Goal: Task Accomplishment & Management: Use online tool/utility

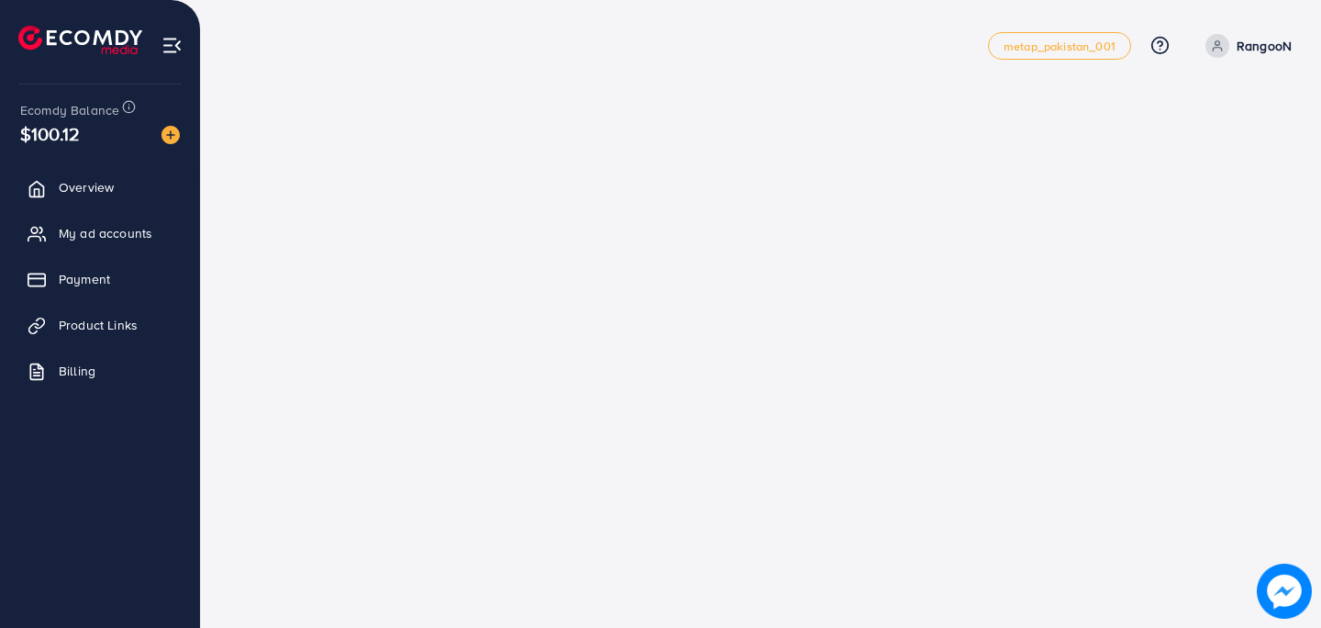
click at [686, 28] on div "metap_pakistan_001 Help Center Contact Support Plans and Pricing Term and polic…" at bounding box center [760, 45] width 1061 height 51
click at [83, 231] on span "My ad accounts" at bounding box center [110, 233] width 94 height 18
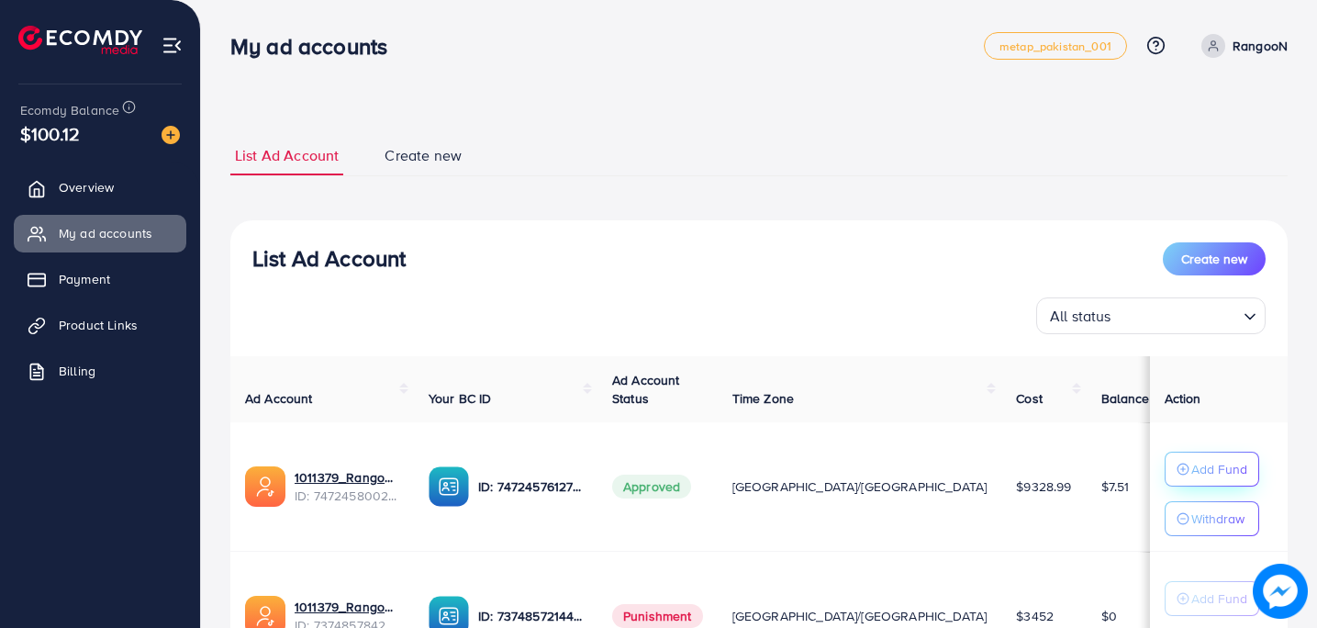
click at [1191, 461] on p "Add Fund" at bounding box center [1219, 469] width 56 height 22
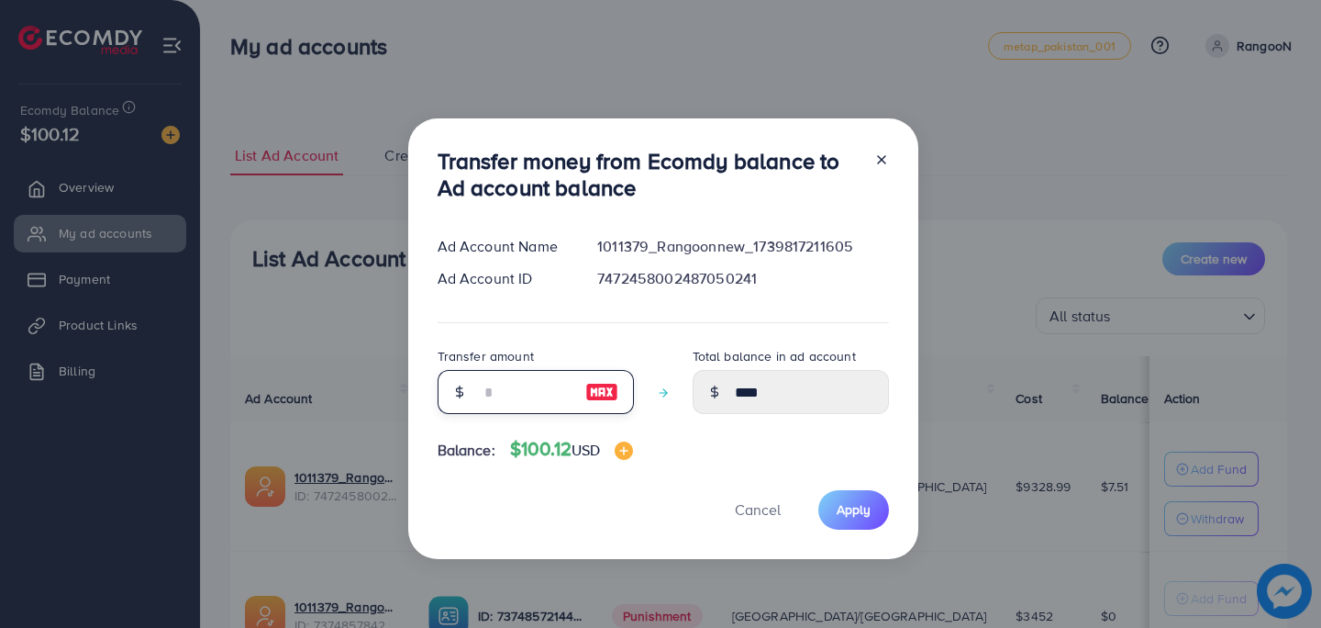
click at [517, 394] on input "number" at bounding box center [526, 392] width 92 height 44
type input "*"
type input "****"
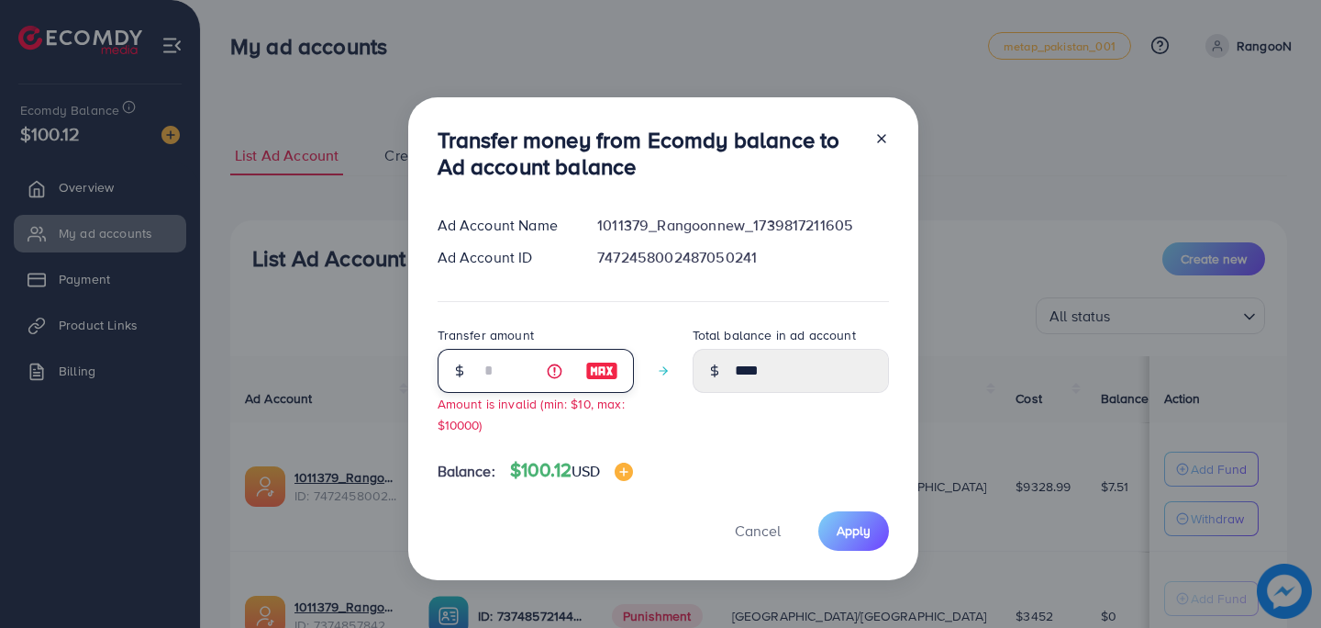
type input "**"
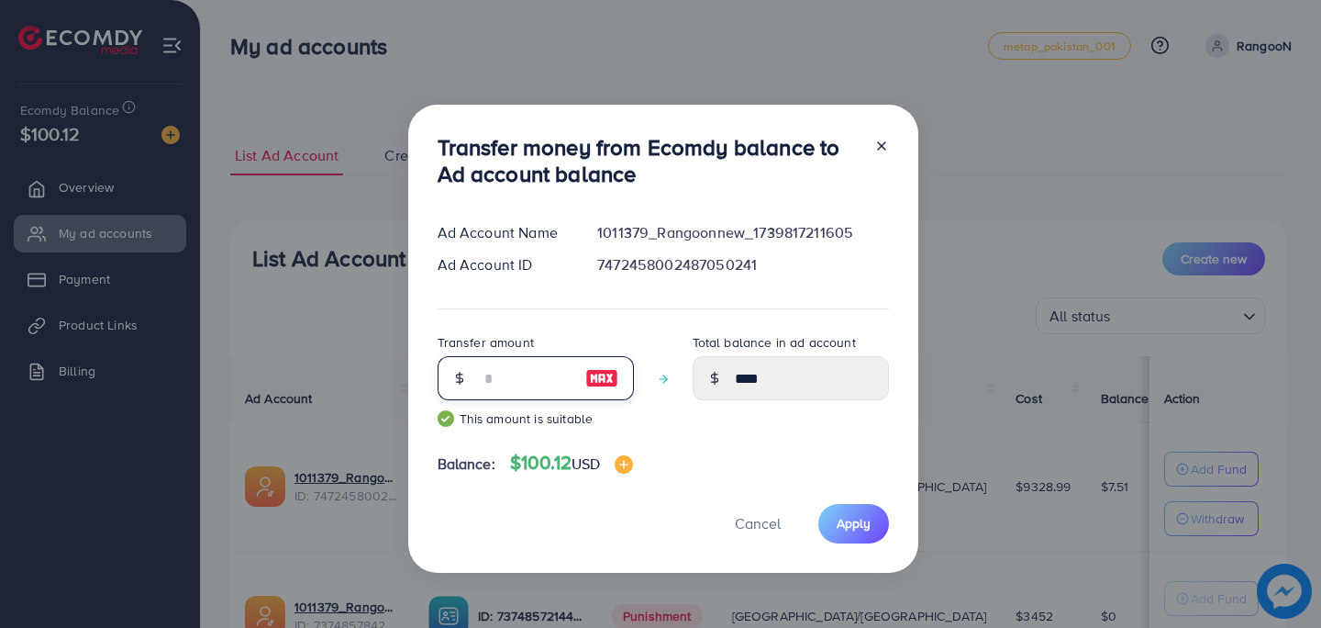
type input "*****"
type input "**"
click at [861, 523] on span "Apply" at bounding box center [854, 523] width 34 height 18
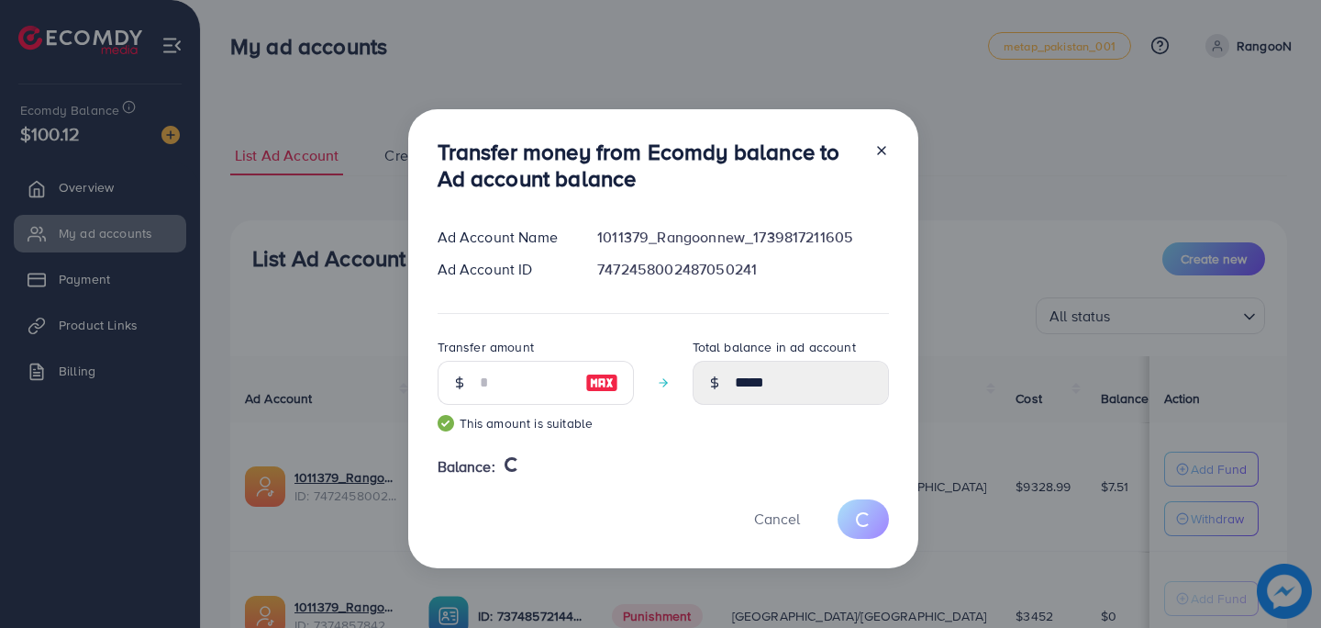
type input "****"
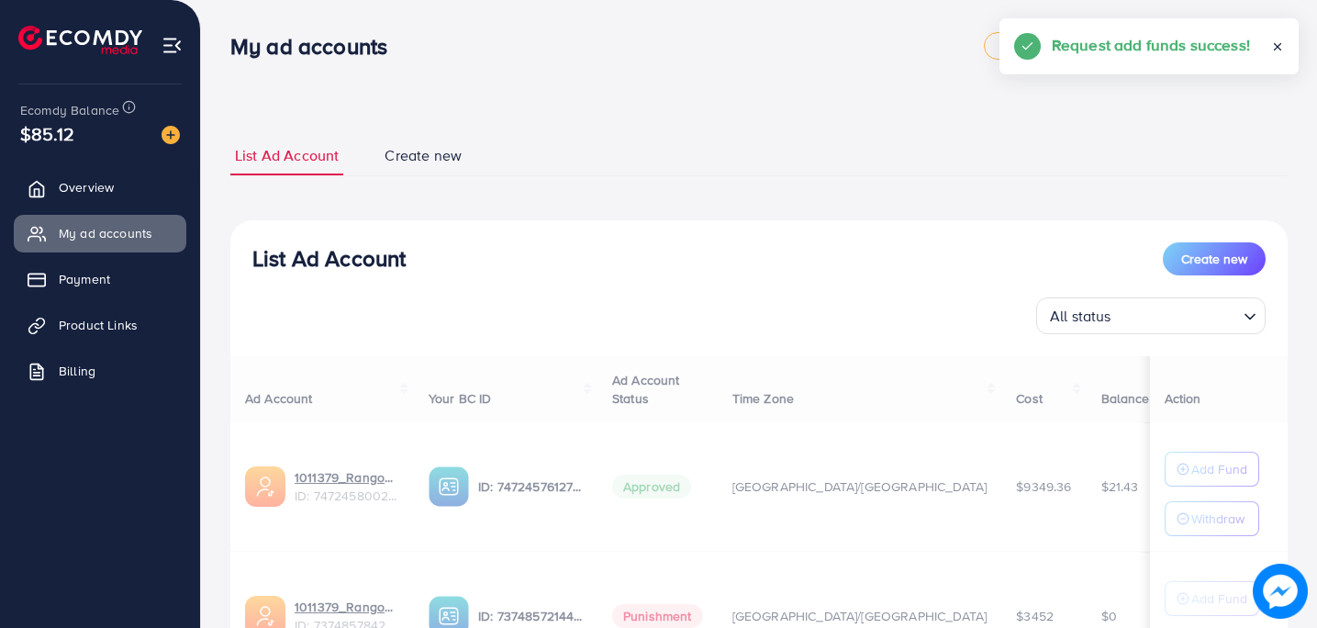
click at [640, 66] on div "My ad accounts metap_pakistan_001 Help Center Contact Support Plans and Pricing…" at bounding box center [758, 45] width 1057 height 51
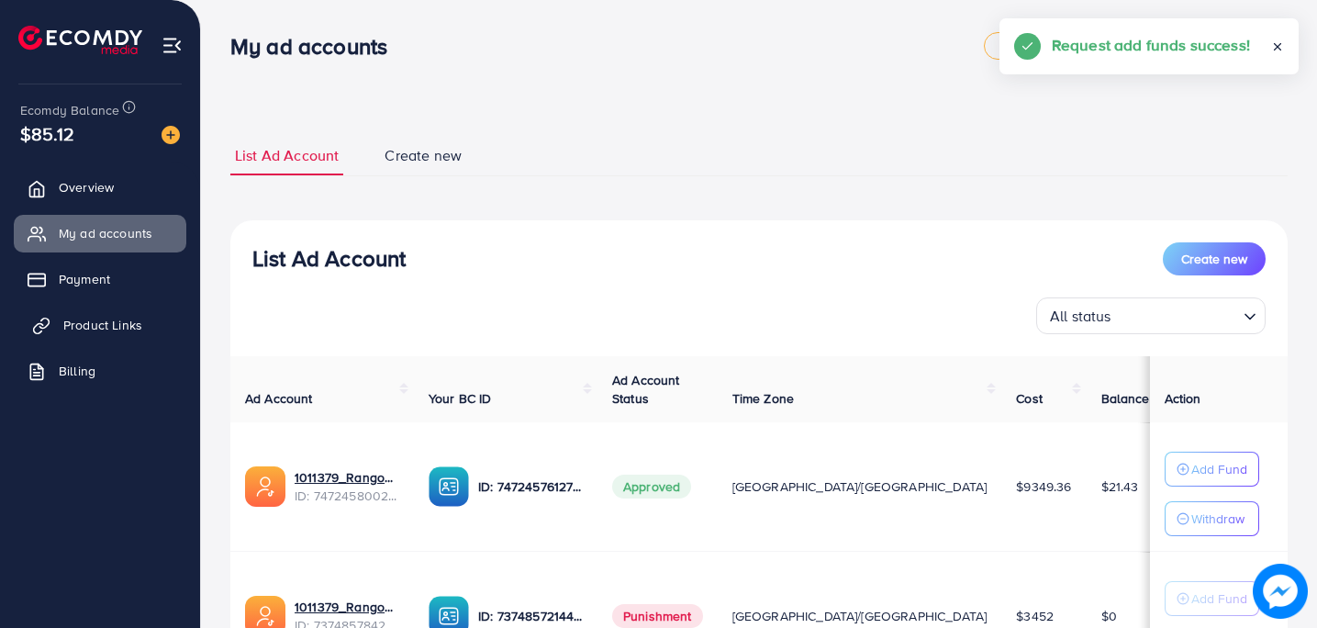
click at [90, 330] on span "Product Links" at bounding box center [102, 325] width 79 height 18
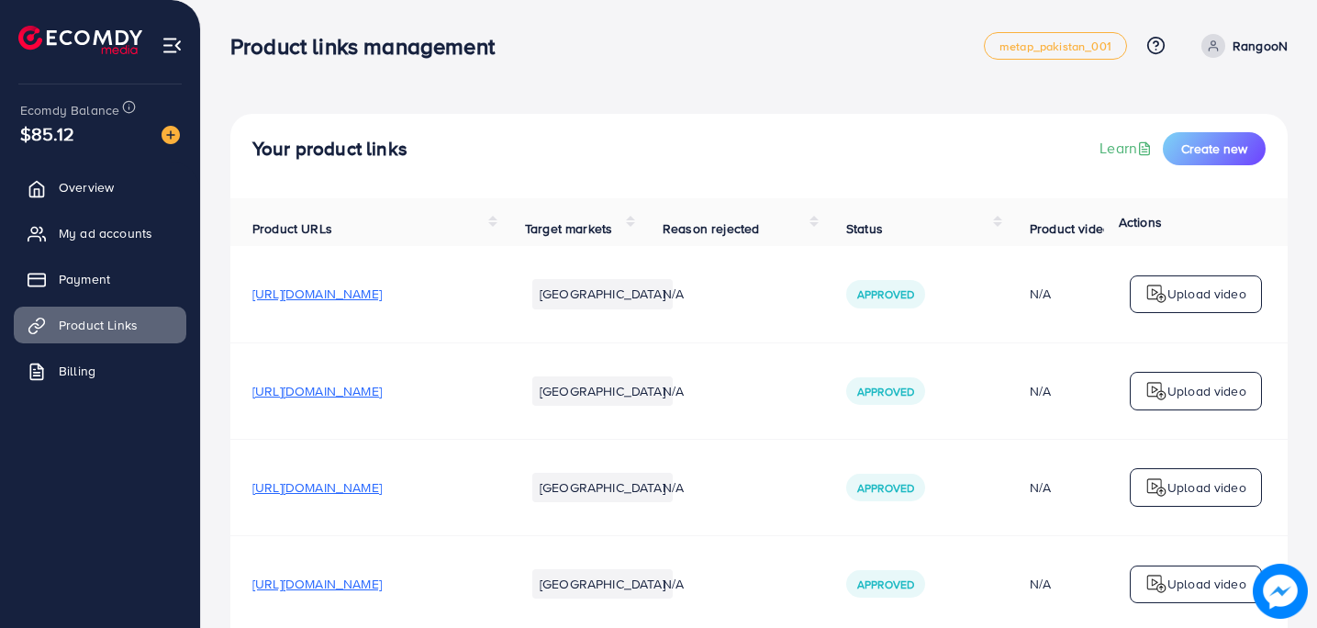
scroll to position [4017, 0]
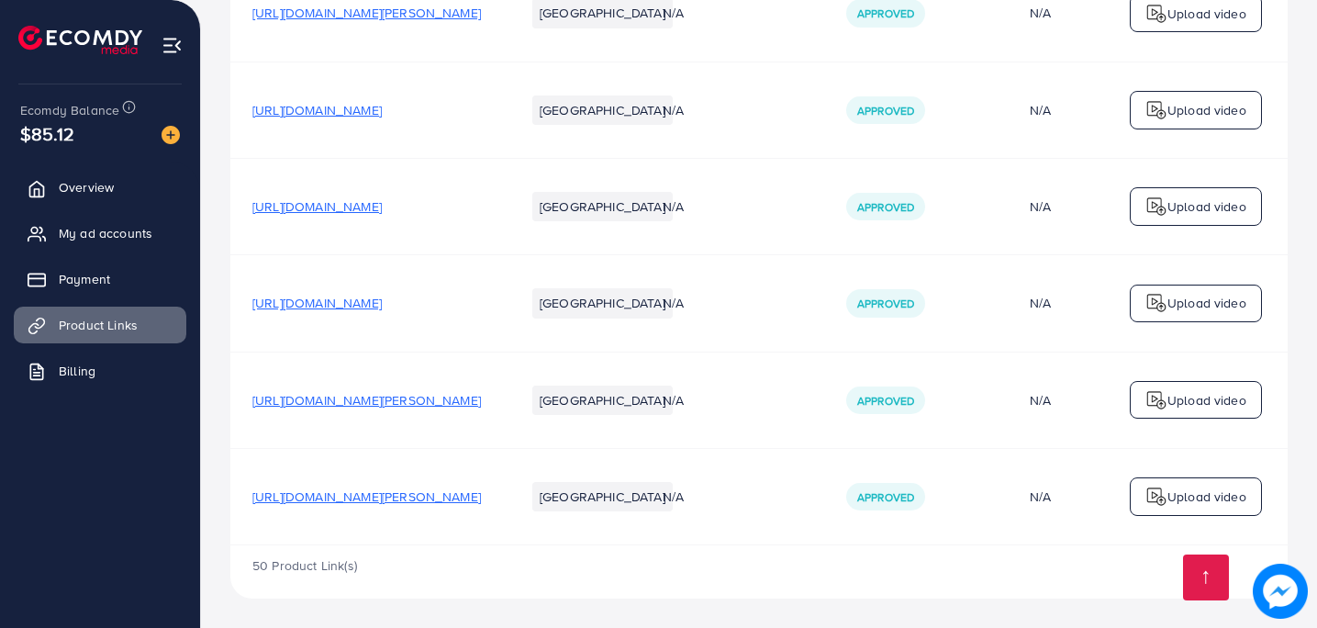
scroll to position [4516, 0]
click at [417, 491] on span "[URL][DOMAIN_NAME][PERSON_NAME]" at bounding box center [366, 496] width 228 height 18
click at [377, 106] on span "[URL][DOMAIN_NAME]" at bounding box center [316, 110] width 129 height 18
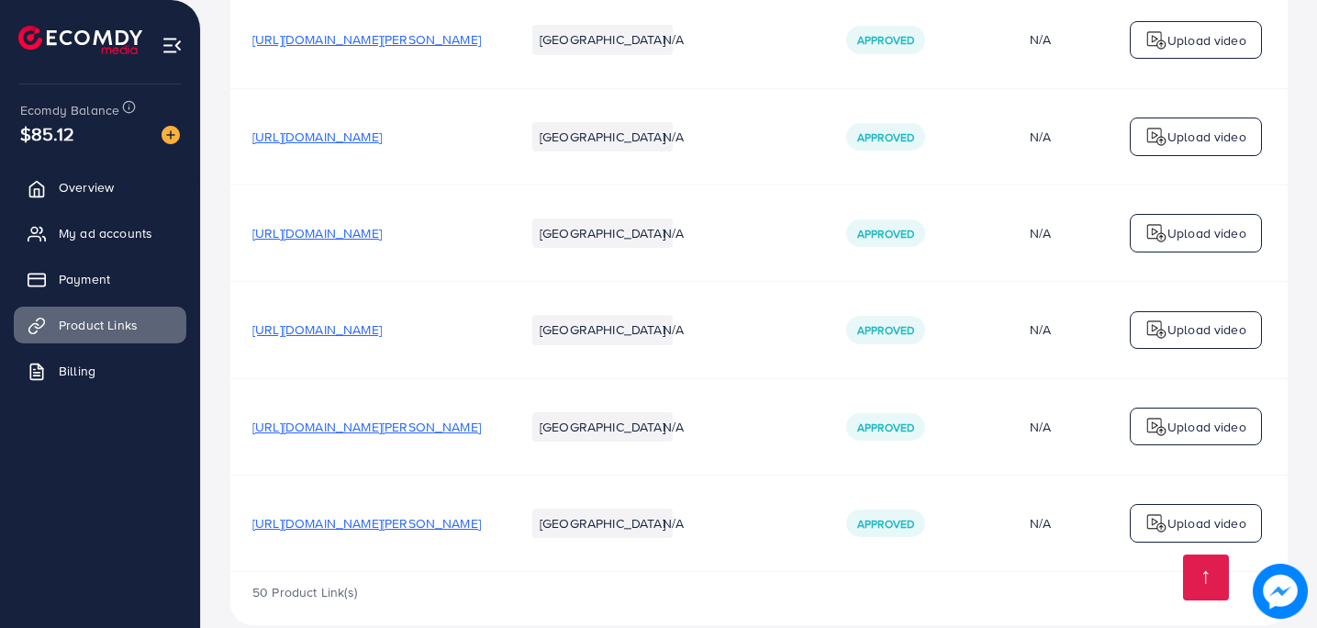
scroll to position [4442, 0]
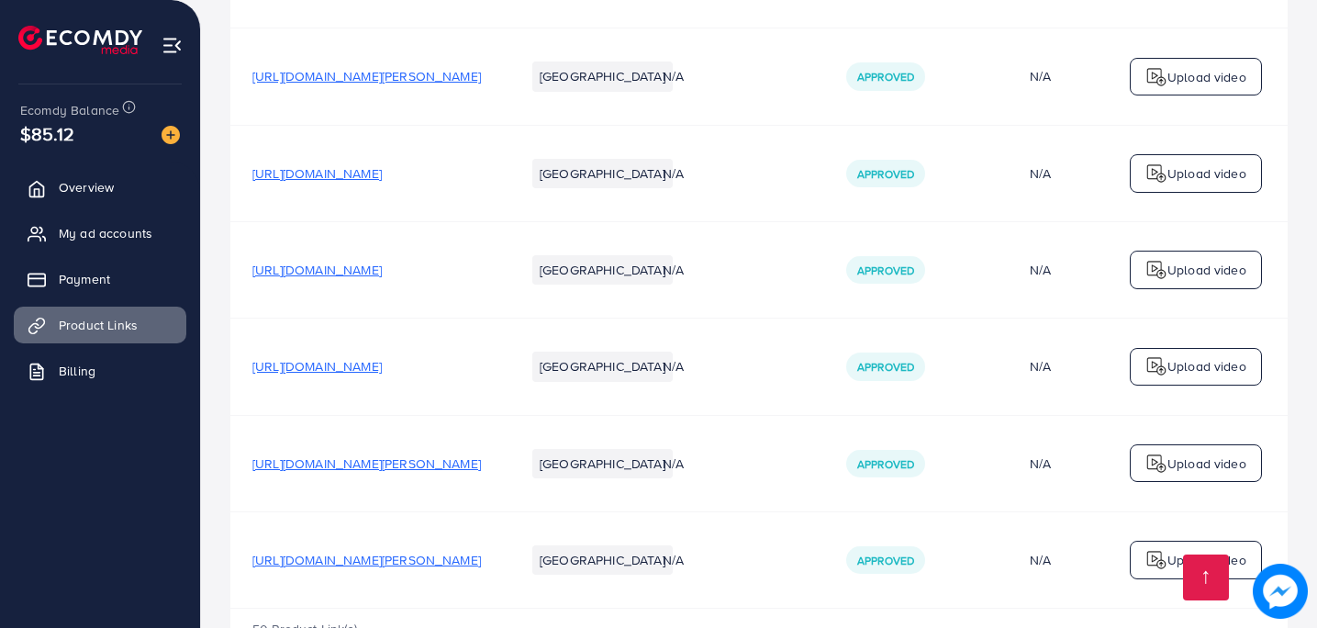
click at [341, 78] on span "[URL][DOMAIN_NAME][PERSON_NAME]" at bounding box center [366, 76] width 228 height 18
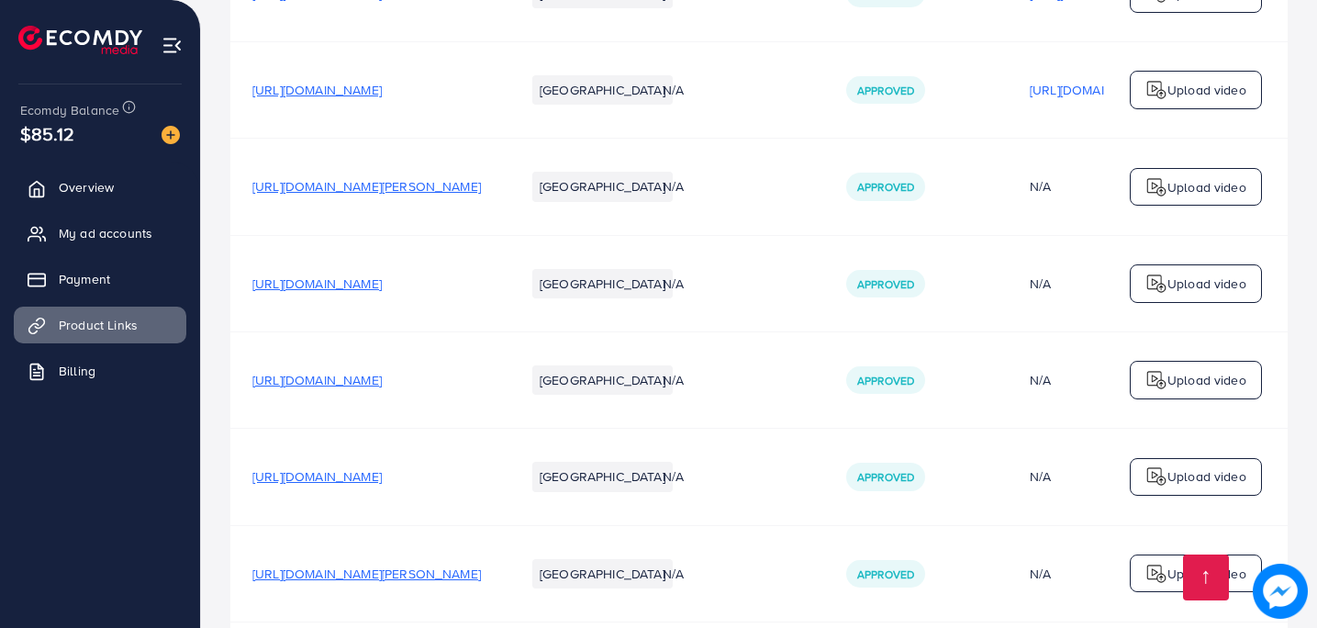
scroll to position [4295, 0]
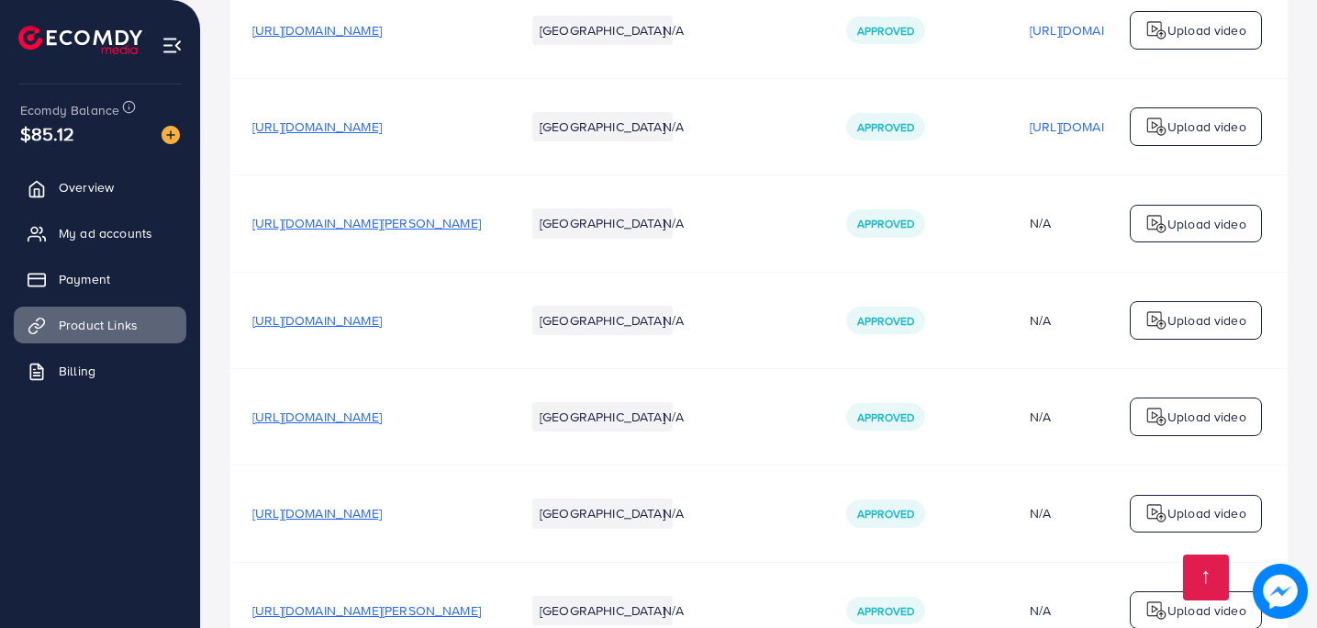
click at [344, 131] on span "[URL][DOMAIN_NAME]" at bounding box center [316, 126] width 129 height 18
click at [382, 37] on span "[URL][DOMAIN_NAME]" at bounding box center [316, 30] width 129 height 18
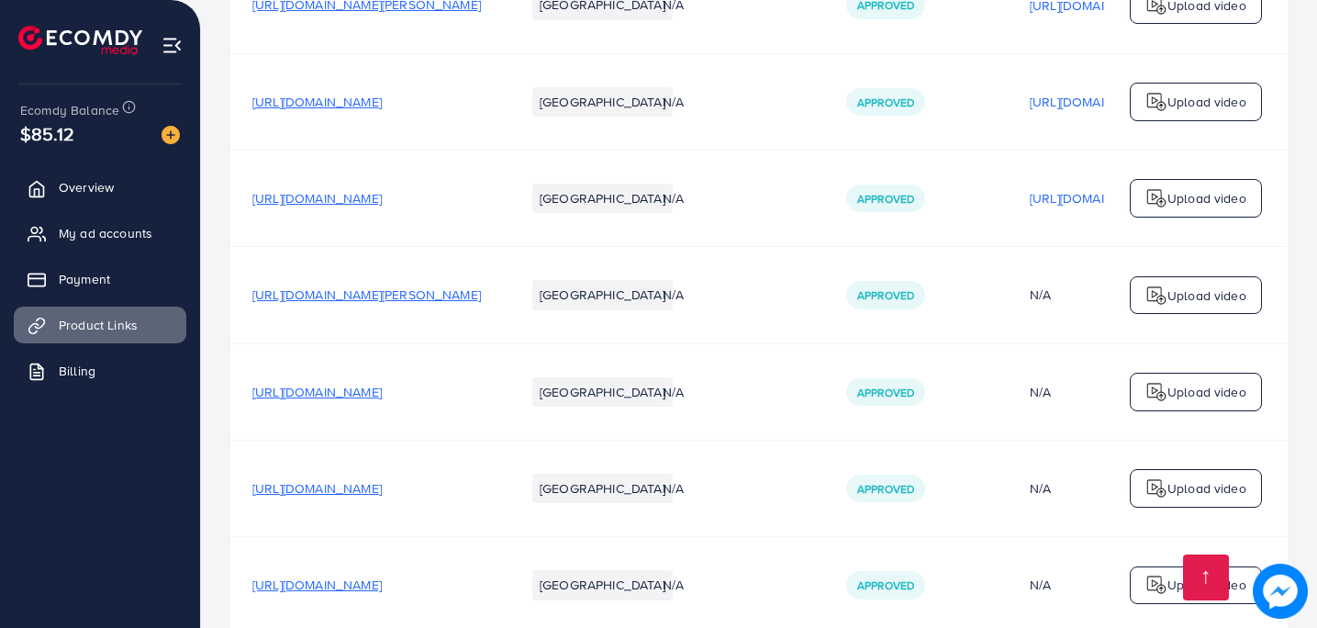
scroll to position [4222, 0]
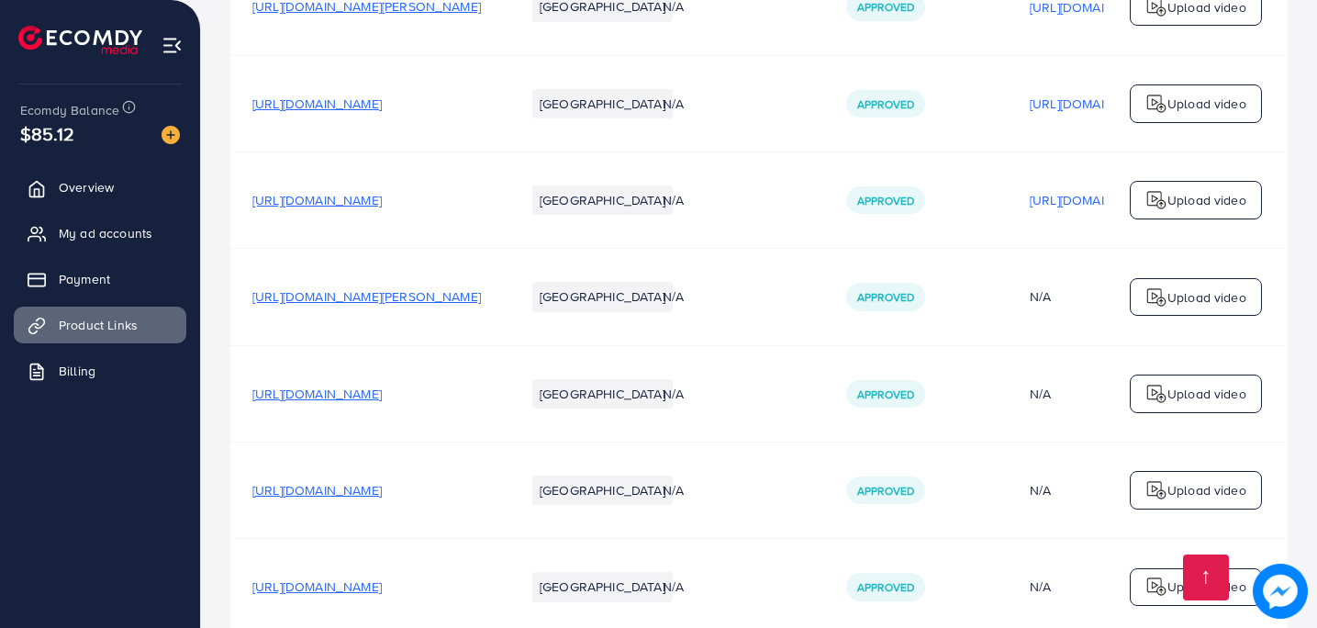
click at [371, 113] on span "[URL][DOMAIN_NAME]" at bounding box center [316, 103] width 129 height 18
click at [411, 68] on td "[URL][DOMAIN_NAME]" at bounding box center [366, 103] width 272 height 96
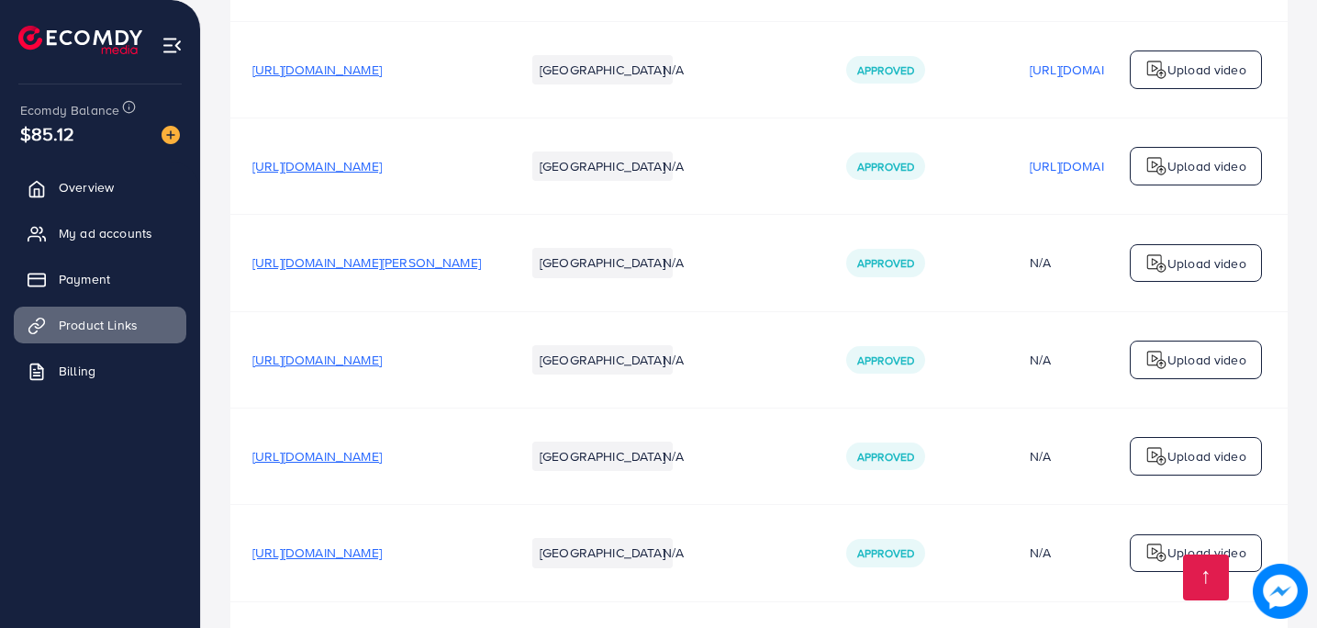
scroll to position [4259, 0]
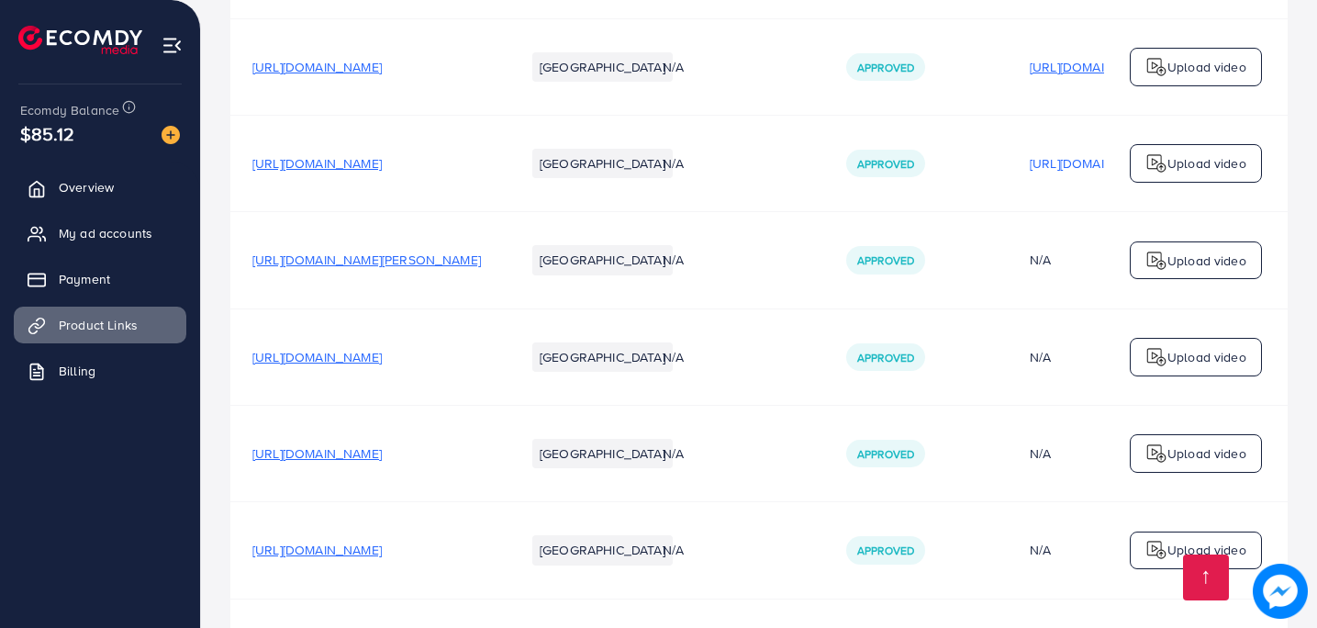
click at [1079, 68] on p "[URL][DOMAIN_NAME]" at bounding box center [1093, 67] width 129 height 22
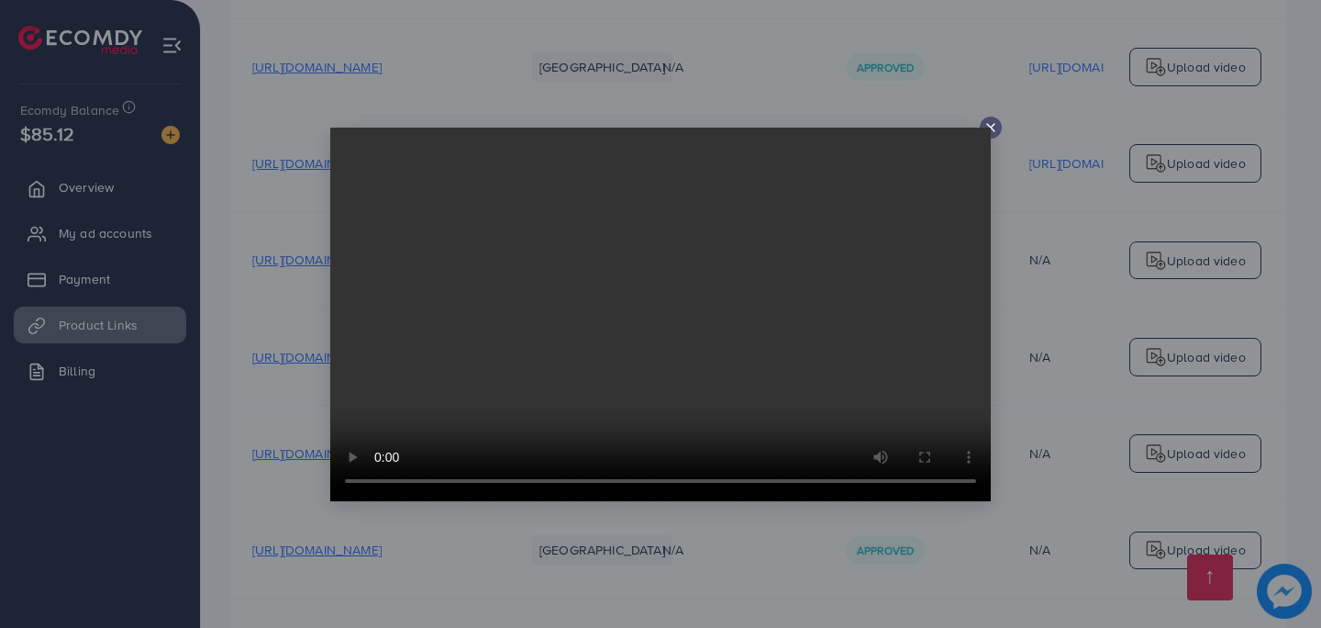
click at [986, 125] on icon at bounding box center [990, 127] width 15 height 15
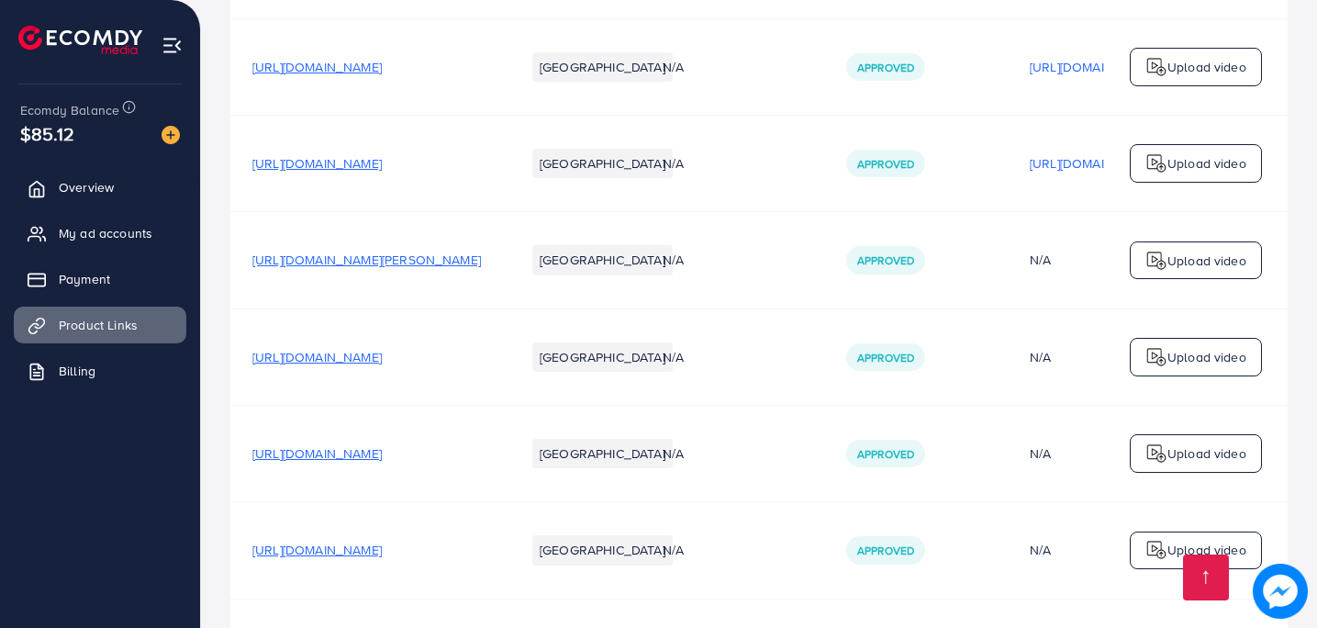
drag, startPoint x: 250, startPoint y: 72, endPoint x: 517, endPoint y: 68, distance: 267.9
click at [503, 68] on td "[URL][DOMAIN_NAME]" at bounding box center [366, 66] width 272 height 96
copy span "[URL][DOMAIN_NAME]"
click at [430, 40] on td "[URL][DOMAIN_NAME]" at bounding box center [366, 66] width 272 height 96
click at [382, 71] on span "[URL][DOMAIN_NAME]" at bounding box center [316, 67] width 129 height 18
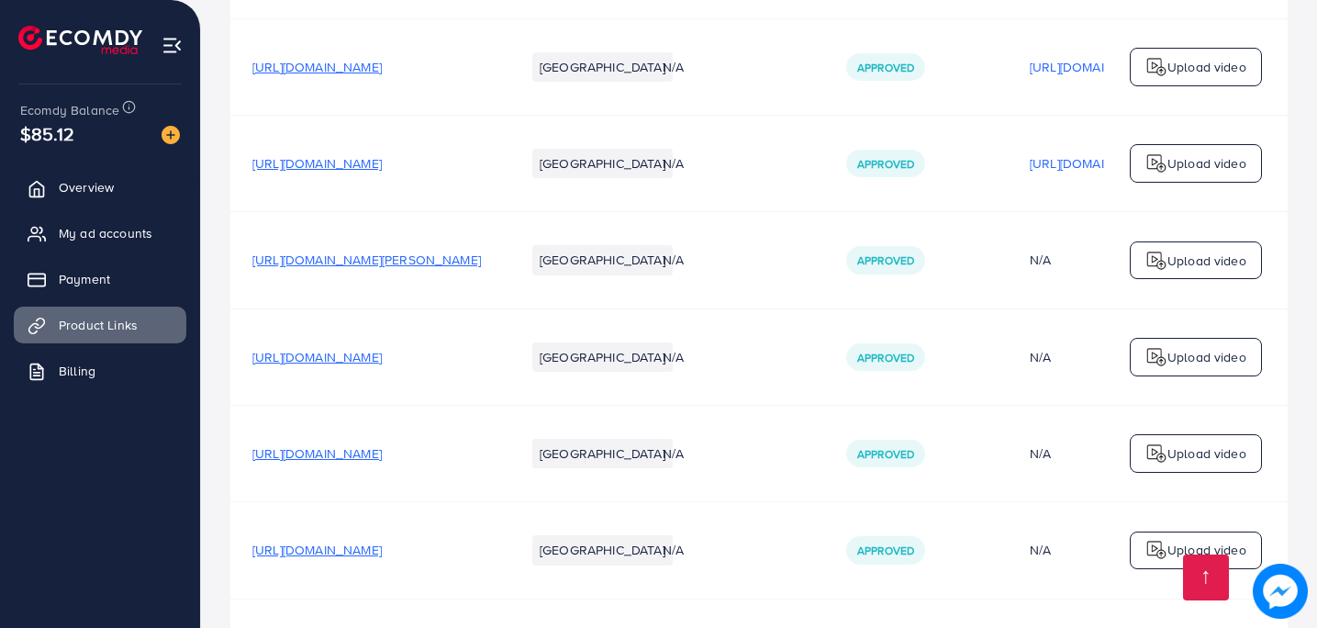
click at [342, 72] on span "[URL][DOMAIN_NAME]" at bounding box center [316, 67] width 129 height 18
click at [382, 75] on span "[URL][DOMAIN_NAME]" at bounding box center [316, 67] width 129 height 18
